Goal: Task Accomplishment & Management: Manage account settings

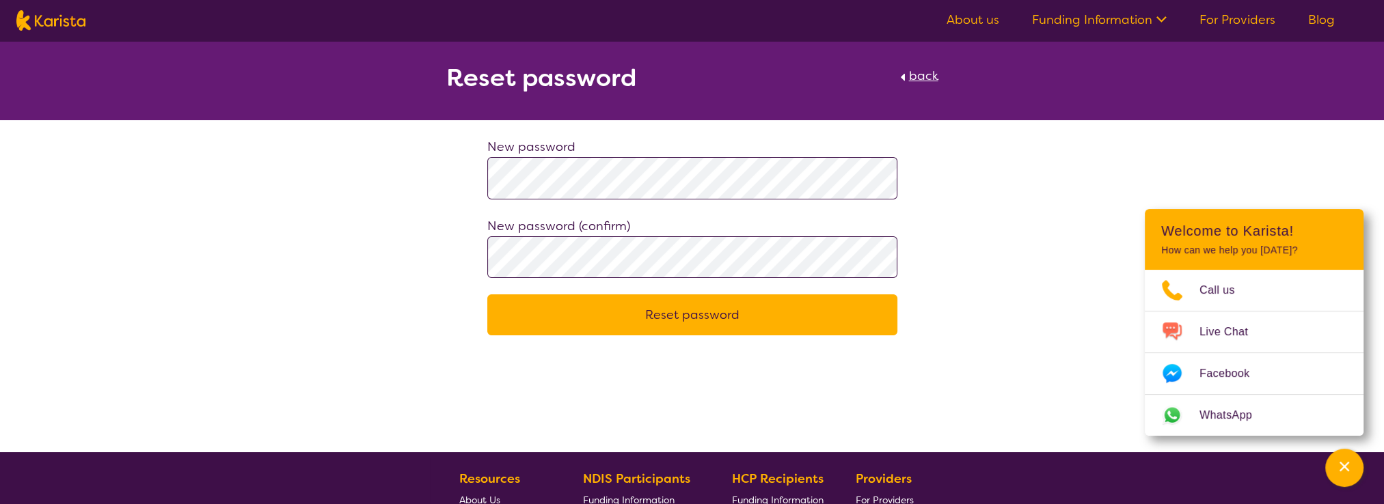
click at [698, 305] on button "Reset password" at bounding box center [692, 314] width 410 height 41
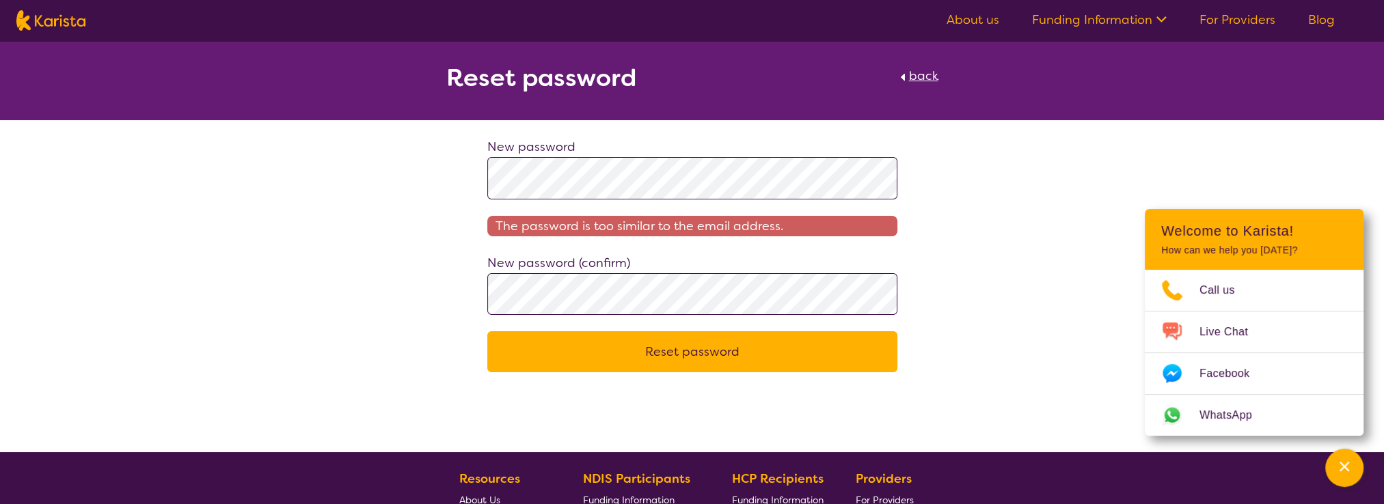
click at [414, 155] on div "New password The password is too similar to the email address. New password (co…" at bounding box center [692, 255] width 1384 height 236
click at [482, 292] on div "New password The password is too similar to the email address. New password (co…" at bounding box center [692, 255] width 443 height 236
click at [725, 340] on button "Reset password" at bounding box center [692, 351] width 410 height 41
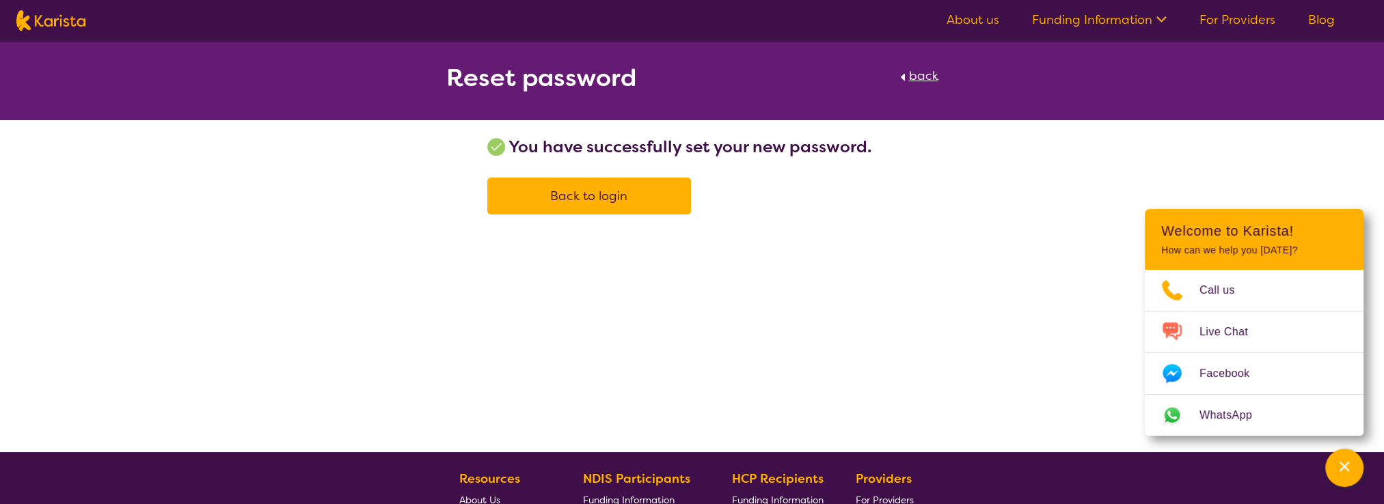
click at [633, 206] on link "Back to login" at bounding box center [589, 196] width 204 height 37
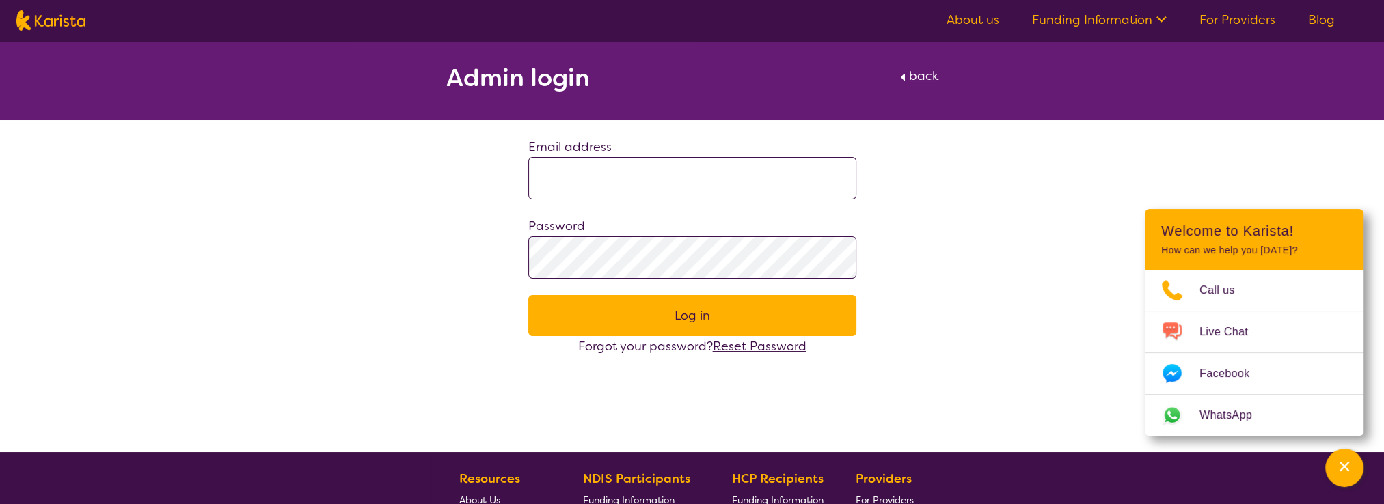
click at [792, 195] on input at bounding box center [692, 178] width 328 height 42
paste input "**********"
type input "**********"
click at [670, 309] on button "Log in" at bounding box center [692, 315] width 328 height 41
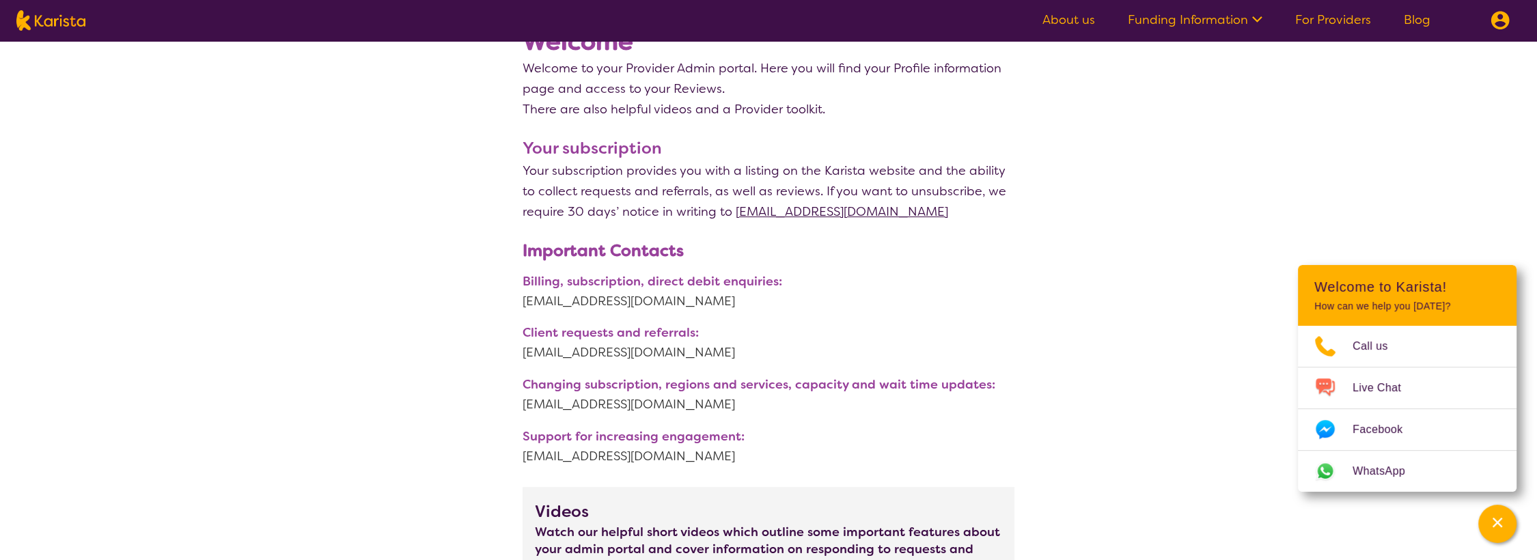
scroll to position [303, 0]
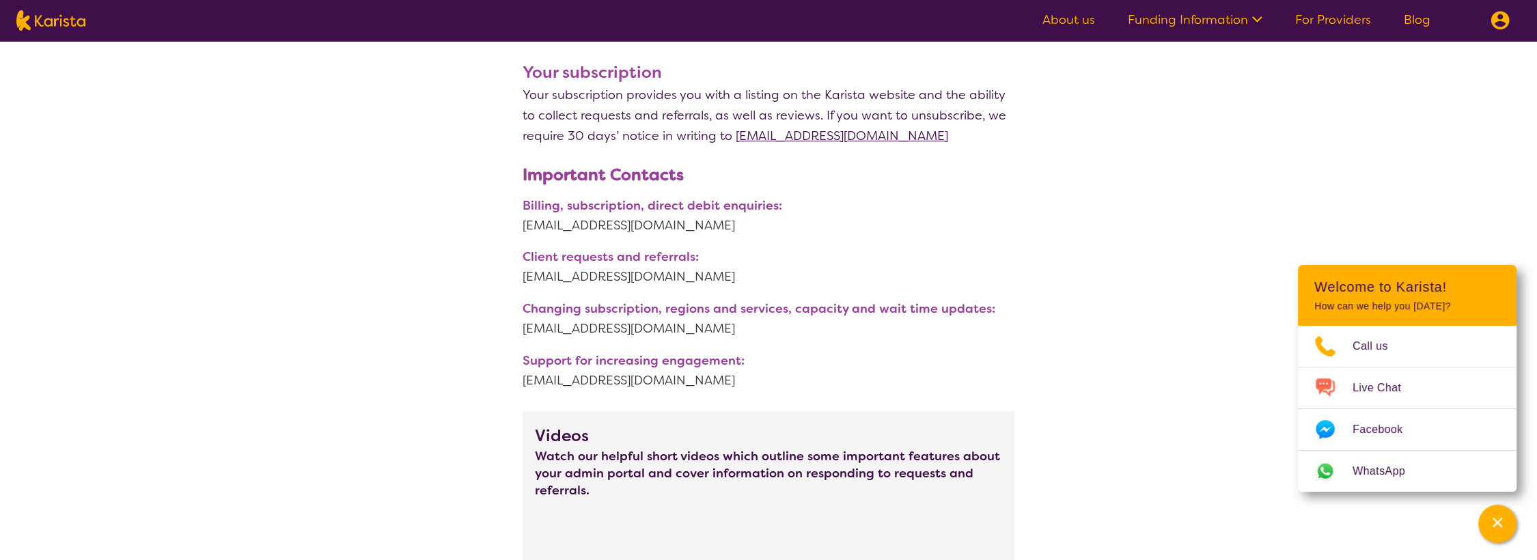
drag, startPoint x: 521, startPoint y: 205, endPoint x: 744, endPoint y: 381, distance: 284.2
copy div "Billing, subscription, direct debit enquiries: [EMAIL_ADDRESS][DOMAIN_NAME] Cli…"
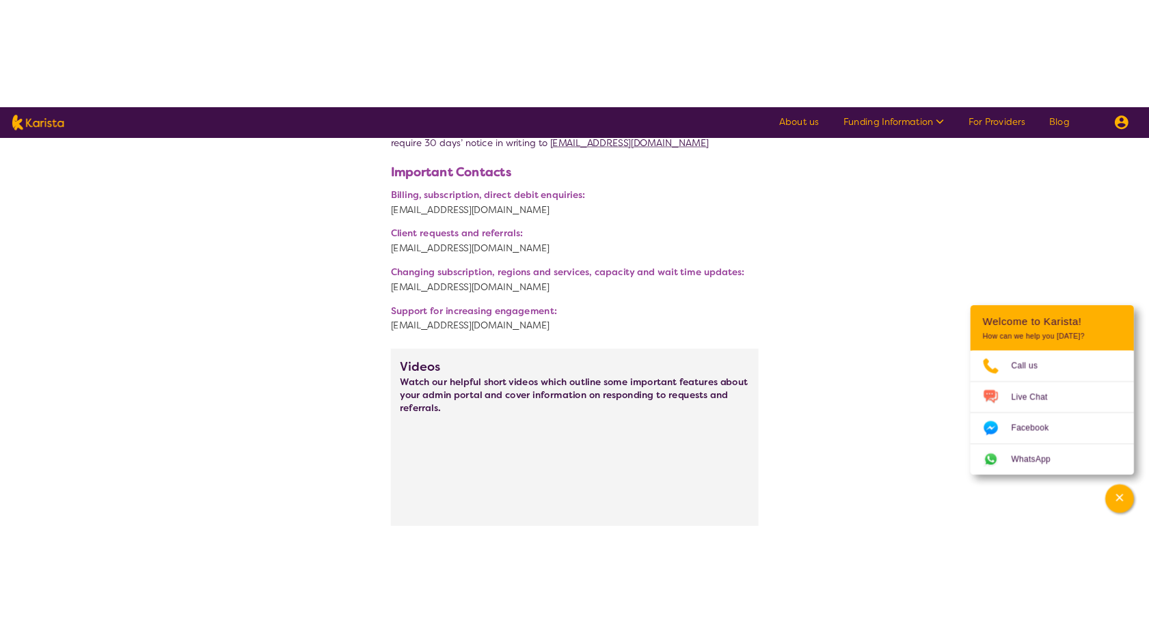
scroll to position [379, 0]
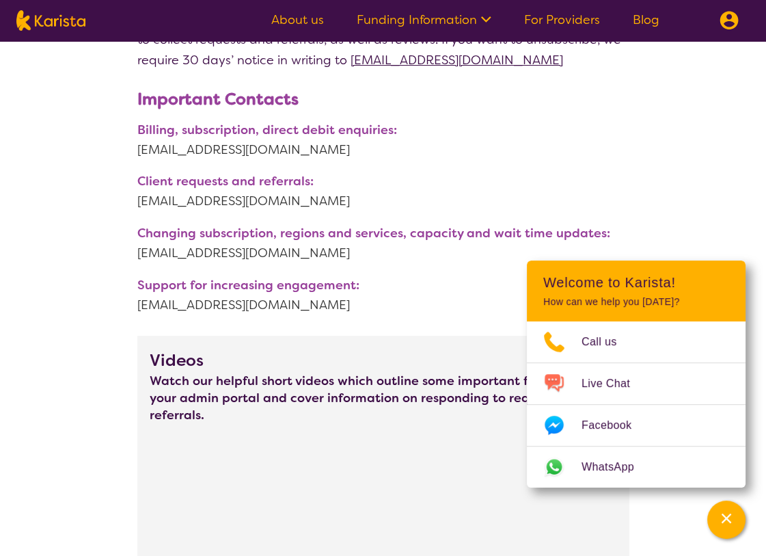
click at [379, 141] on link "[EMAIL_ADDRESS][DOMAIN_NAME]" at bounding box center [383, 149] width 492 height 20
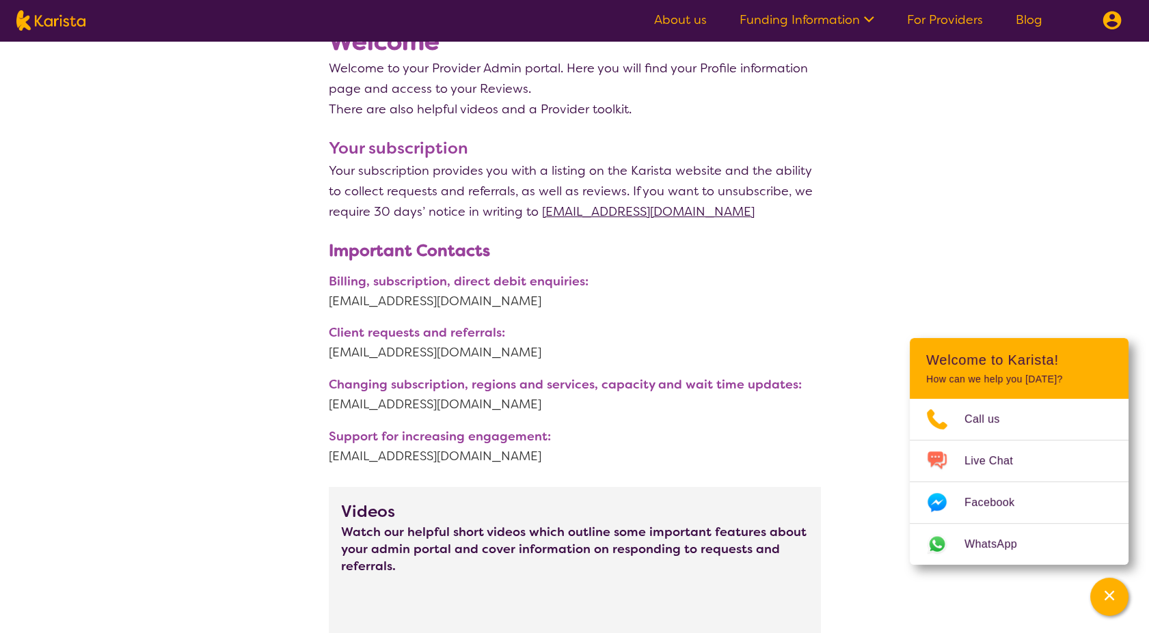
scroll to position [0, 0]
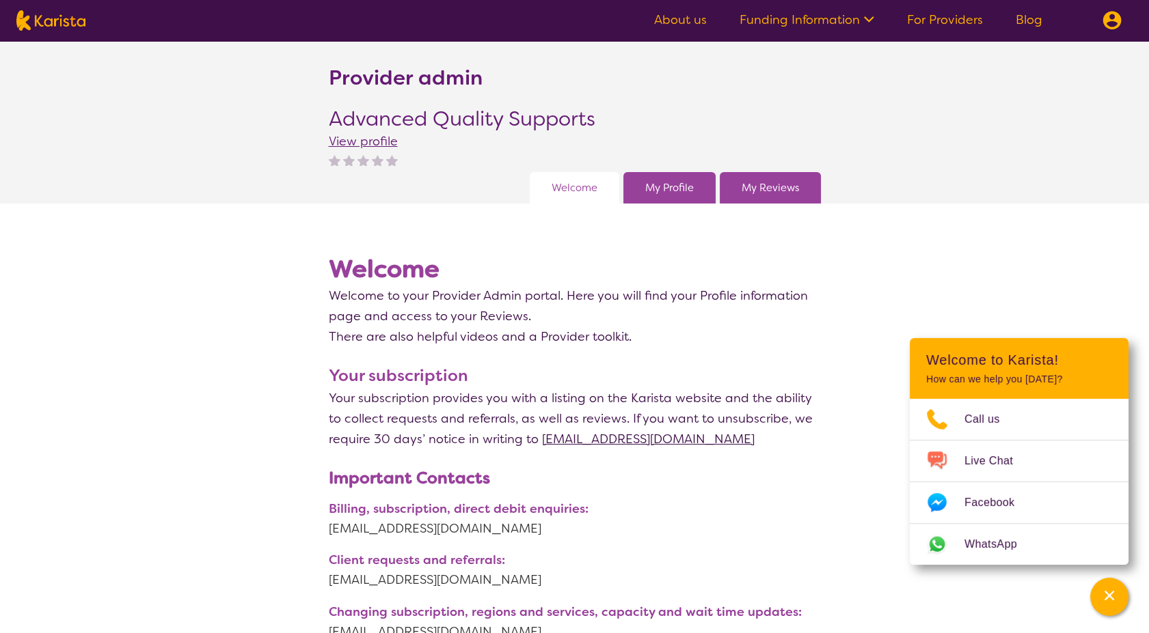
click at [671, 181] on link "My Profile" at bounding box center [669, 188] width 49 height 20
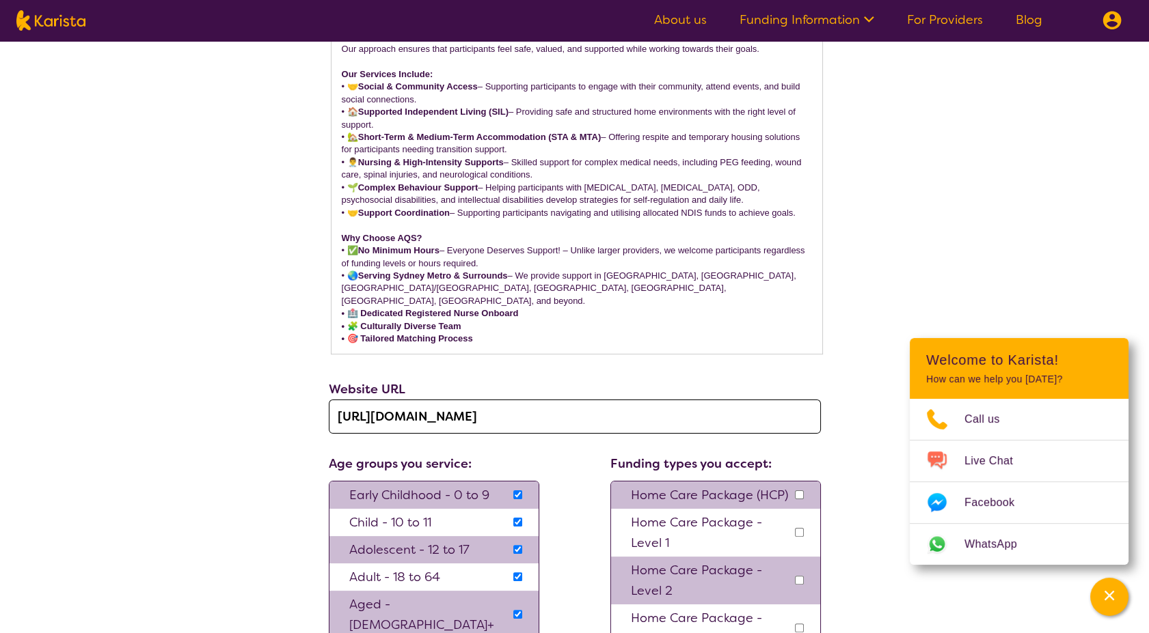
scroll to position [911, 0]
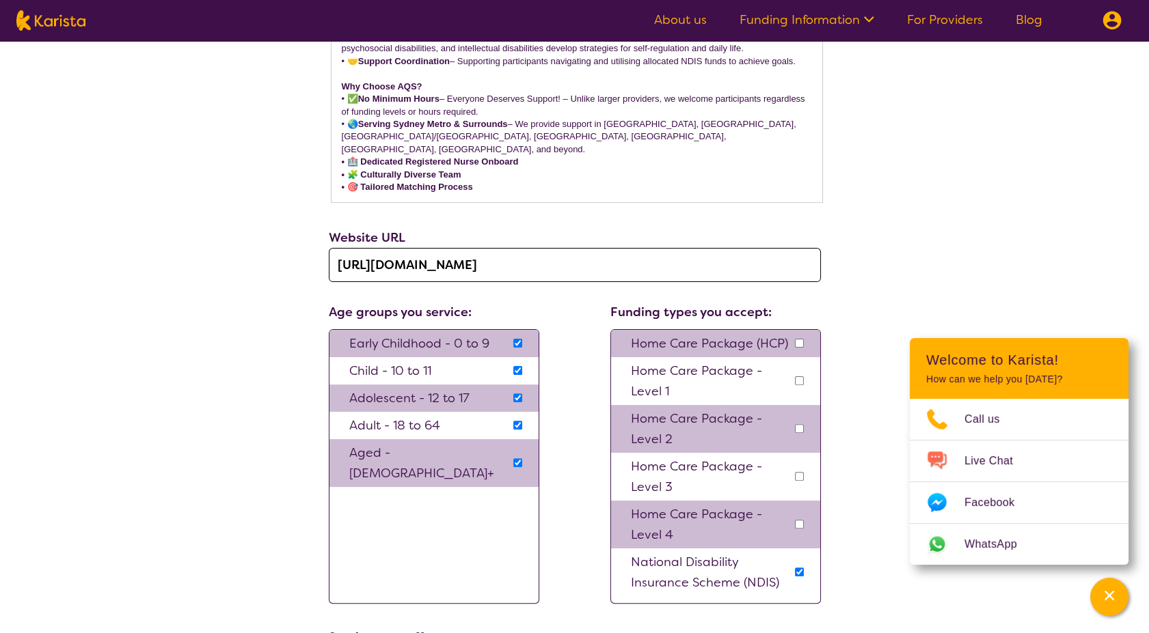
click at [795, 339] on input "checkbox" at bounding box center [799, 343] width 9 height 9
checkbox input "true"
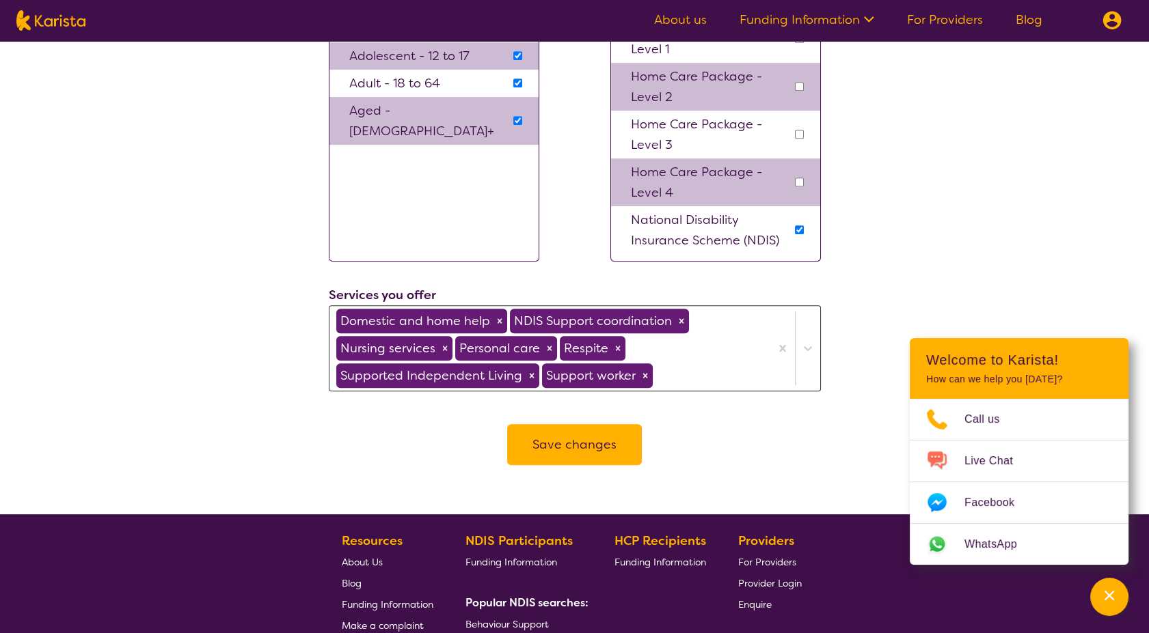
scroll to position [1290, 0]
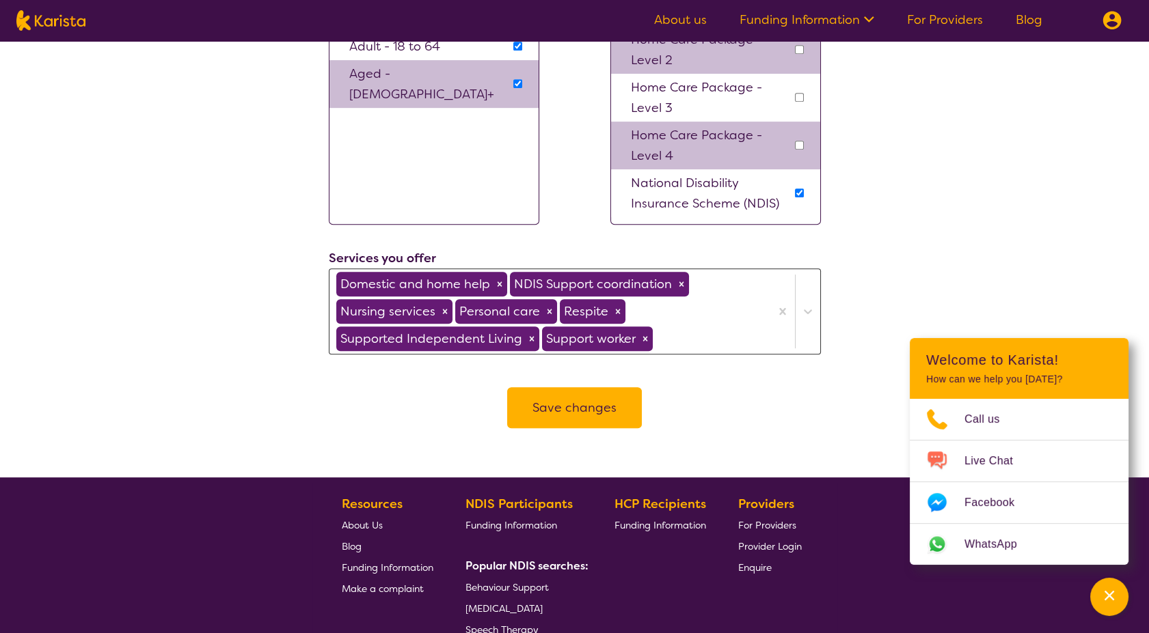
click at [622, 396] on button "Save changes" at bounding box center [574, 407] width 135 height 41
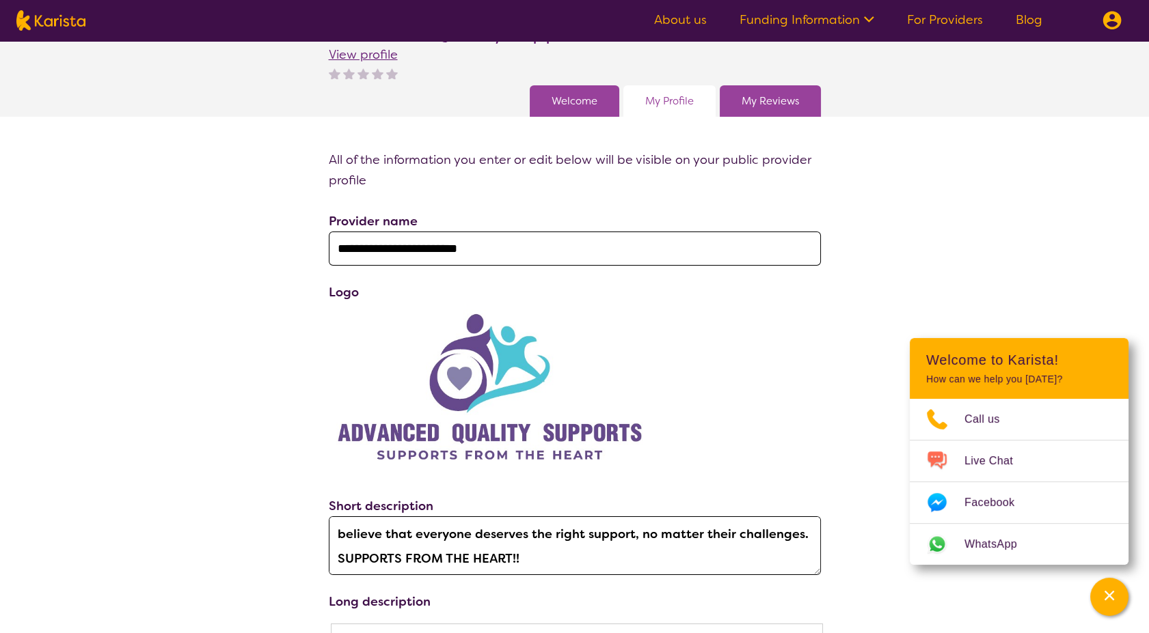
scroll to position [0, 0]
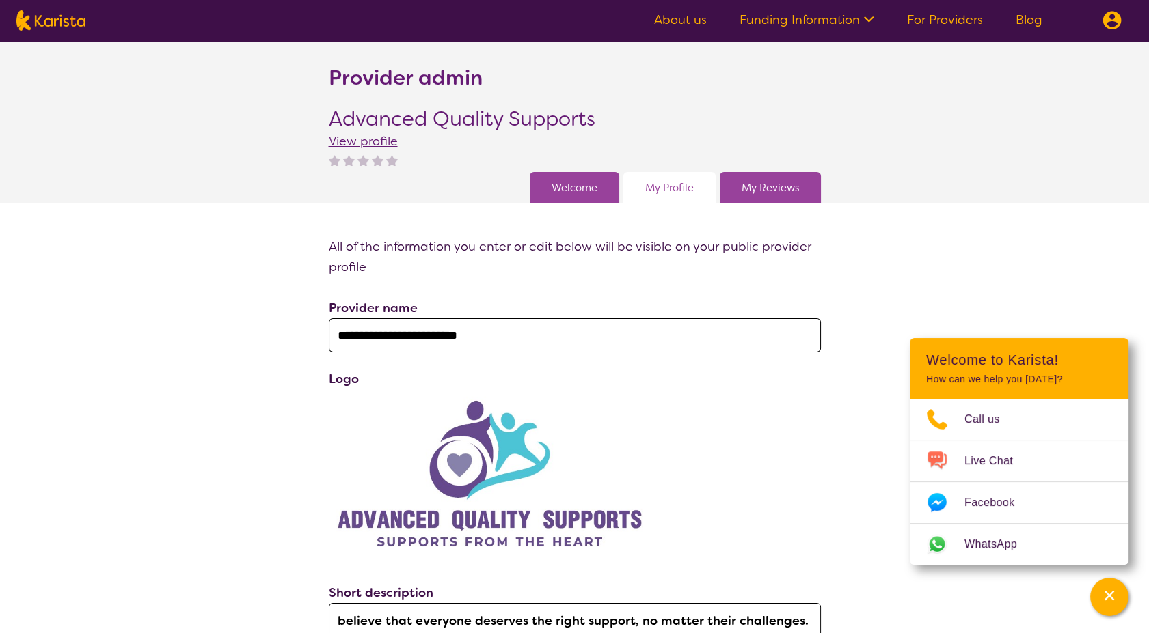
click at [783, 191] on link "My Reviews" at bounding box center [769, 188] width 57 height 20
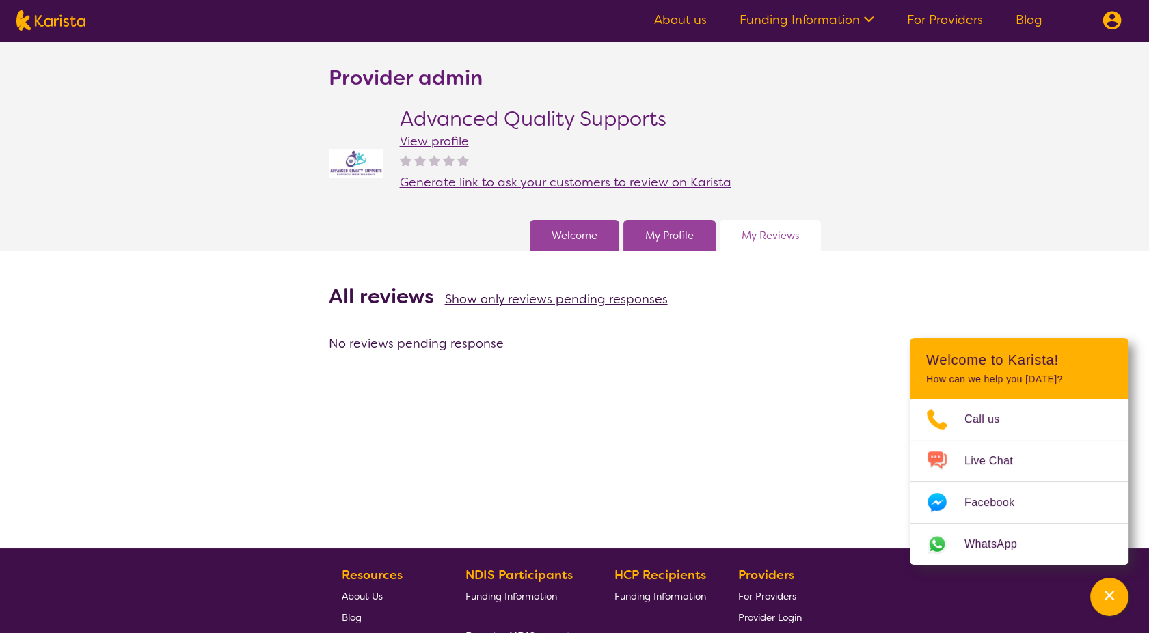
click at [842, 15] on link "Funding Information" at bounding box center [806, 20] width 135 height 16
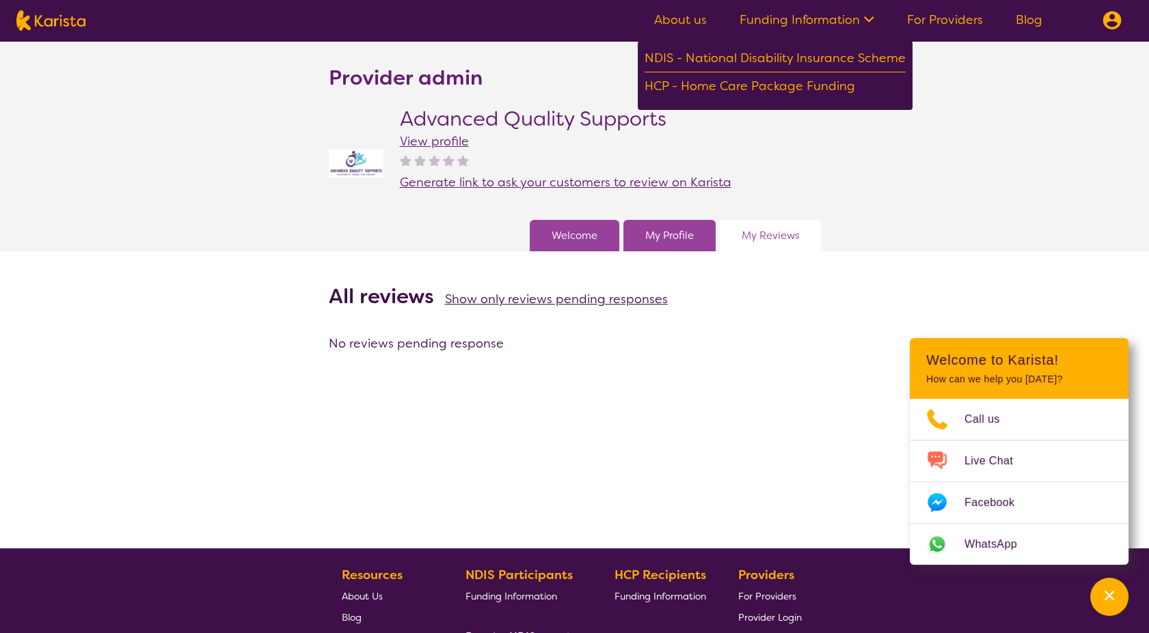
click at [1033, 184] on section "Provider admin Advanced Quality Supports View profile Generate link to ask your…" at bounding box center [574, 146] width 1149 height 210
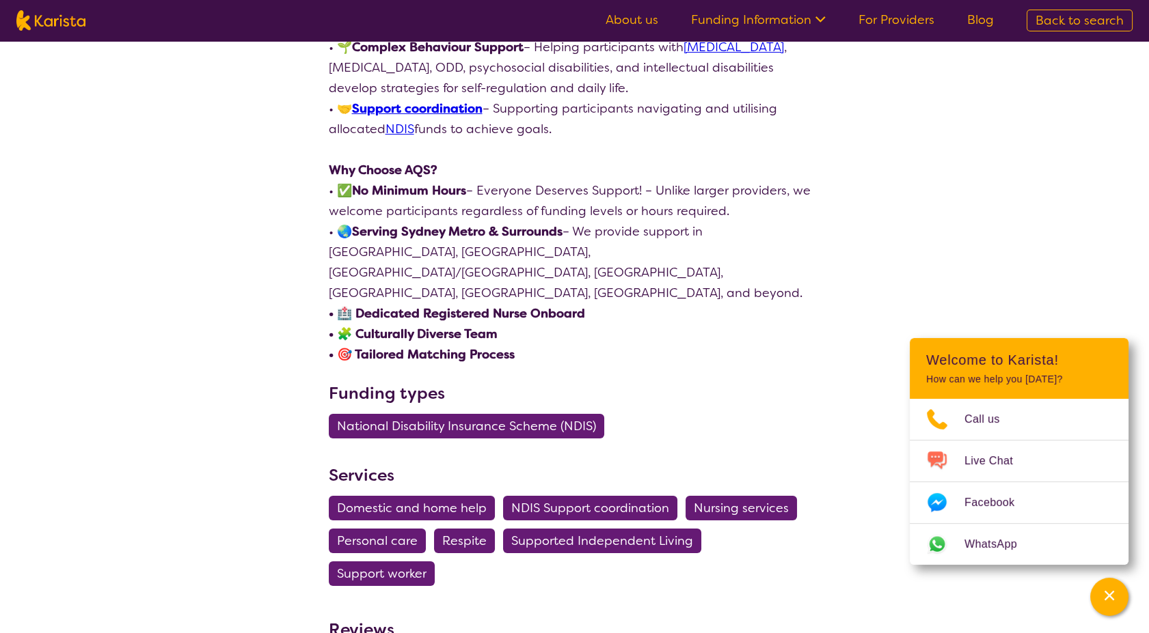
scroll to position [759, 0]
